Goal: Task Accomplishment & Management: Manage account settings

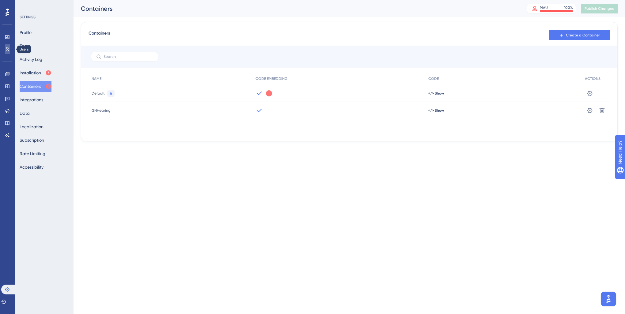
click at [5, 47] on link at bounding box center [7, 49] width 5 height 10
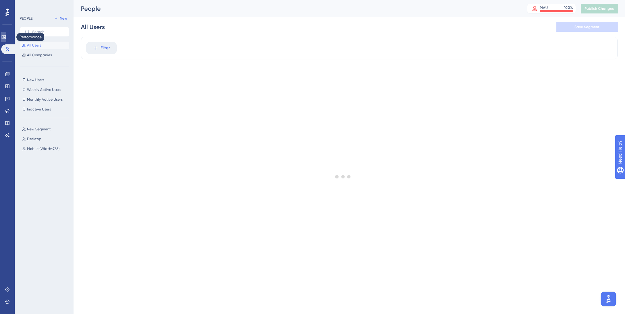
click at [6, 38] on icon at bounding box center [3, 37] width 5 height 5
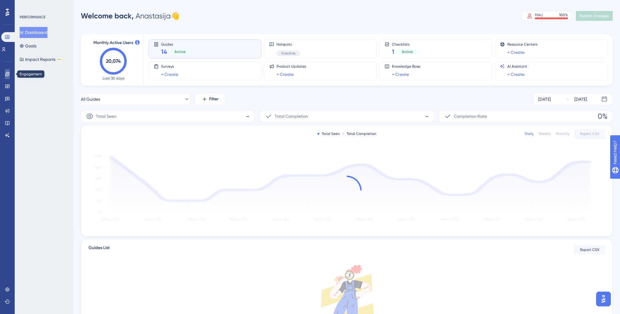
click at [6, 73] on icon at bounding box center [7, 74] width 5 height 5
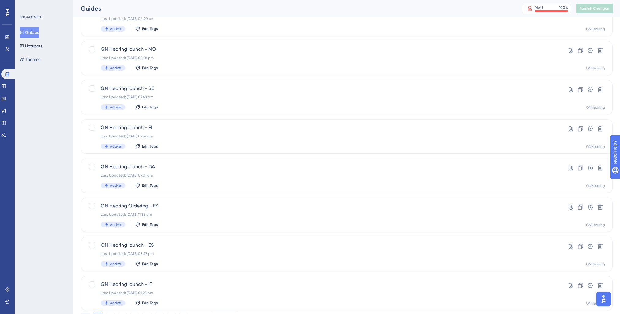
scroll to position [153, 0]
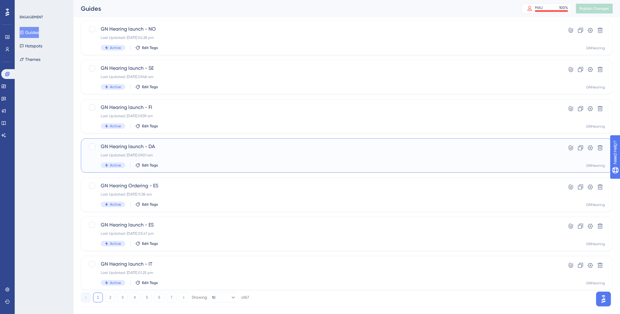
click at [214, 157] on div "Last Updated: [DATE] 09.01 am" at bounding box center [322, 155] width 443 height 5
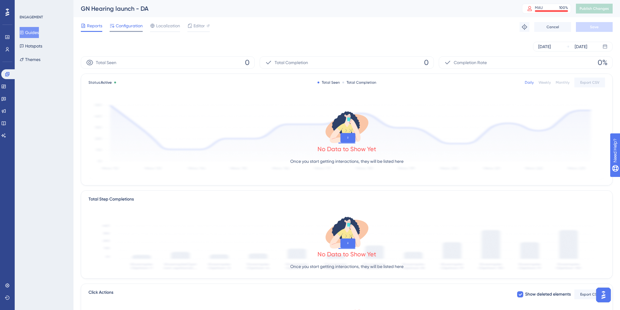
click at [135, 29] on span "Configuration" at bounding box center [129, 25] width 27 height 7
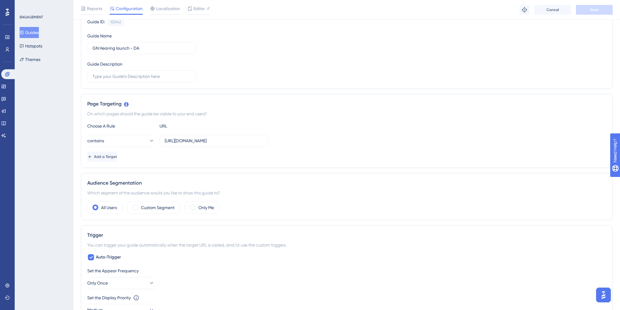
scroll to position [92, 0]
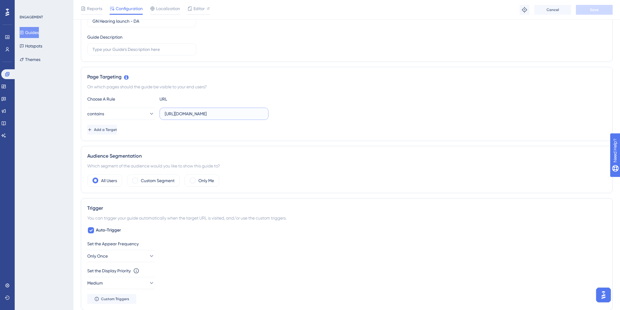
click at [237, 112] on input "[URL][DOMAIN_NAME]" at bounding box center [214, 113] width 99 height 7
type input "[URL][DOMAIN_NAME]"
click at [600, 7] on button "Save" at bounding box center [594, 10] width 37 height 10
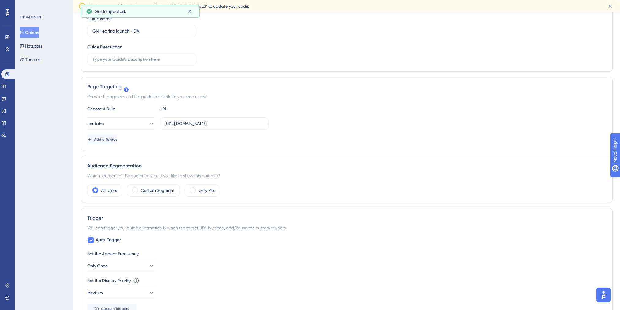
scroll to position [0, 0]
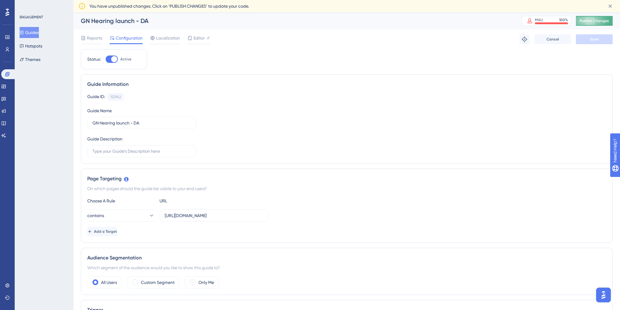
click at [601, 17] on button "Publish Changes" at bounding box center [594, 21] width 37 height 10
